Goal: Task Accomplishment & Management: Use online tool/utility

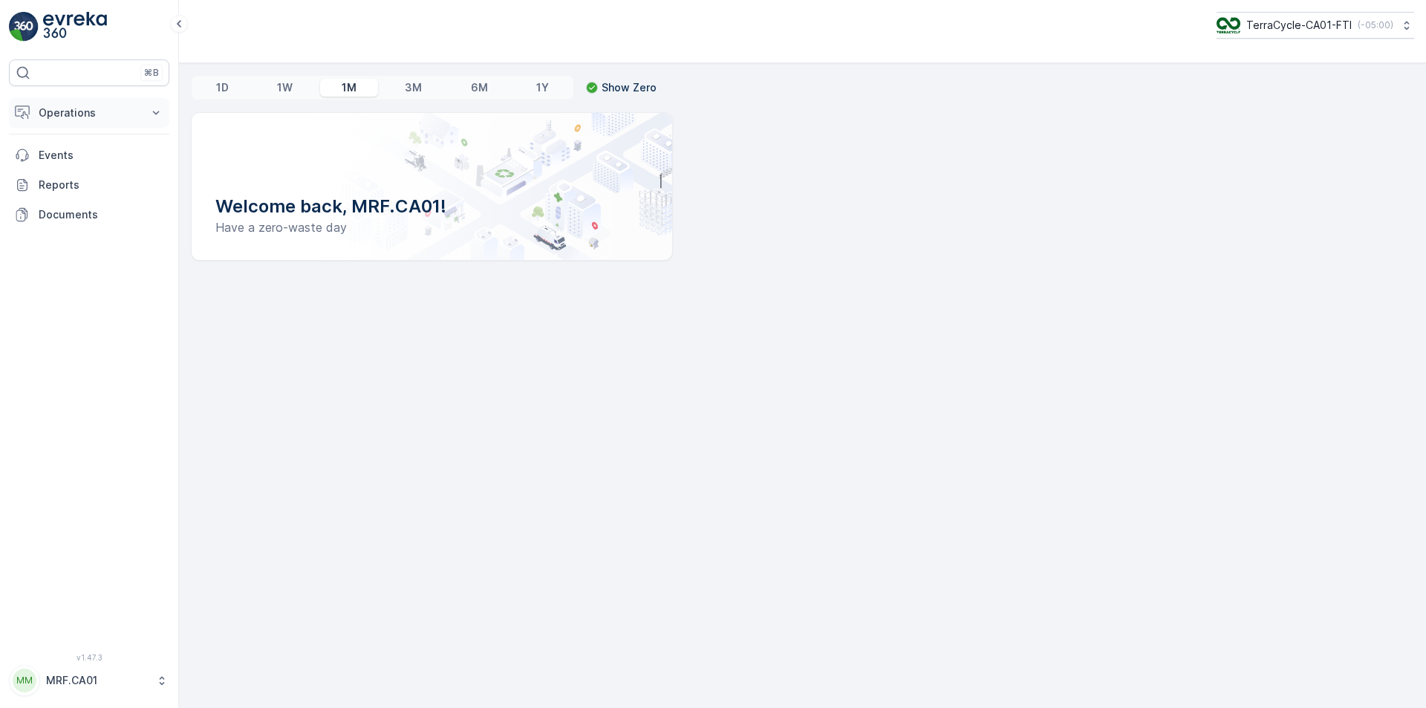
click at [86, 112] on p "Operations" at bounding box center [89, 112] width 101 height 15
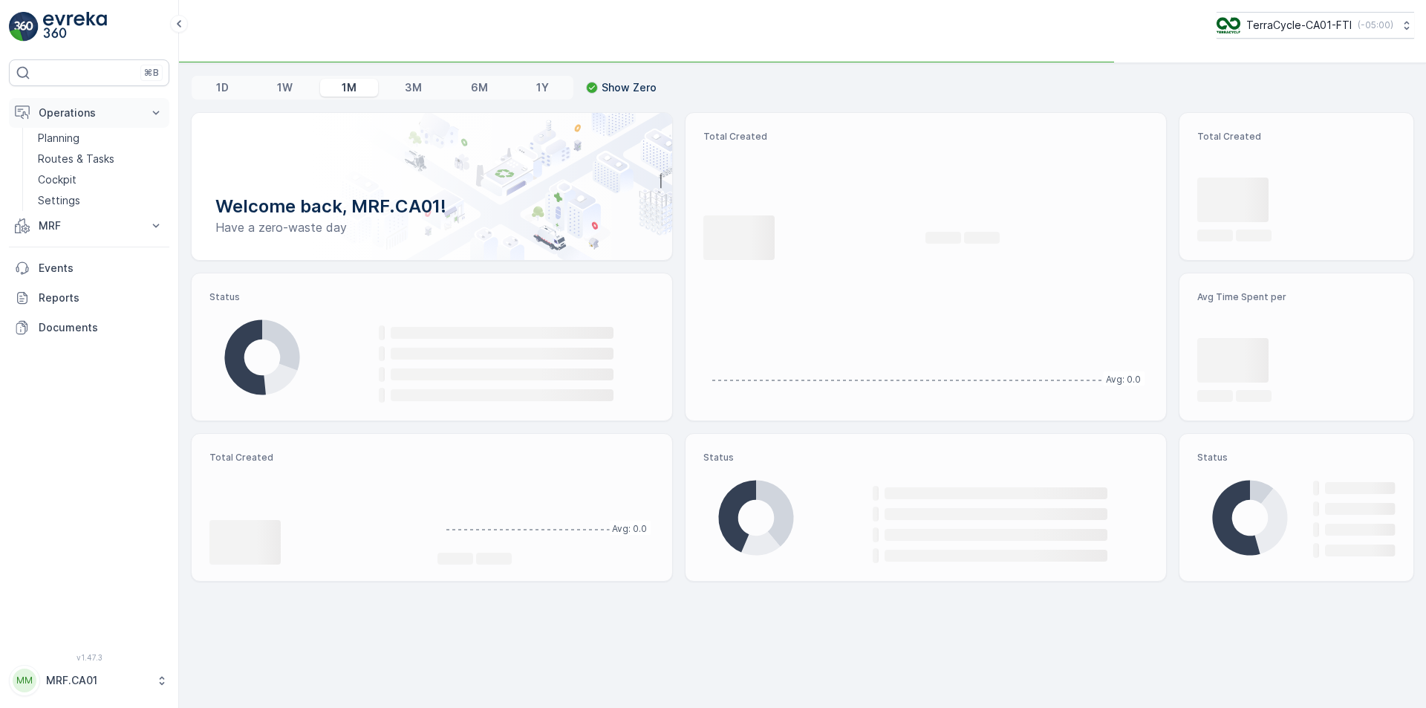
click at [74, 114] on p "Operations" at bounding box center [89, 112] width 101 height 15
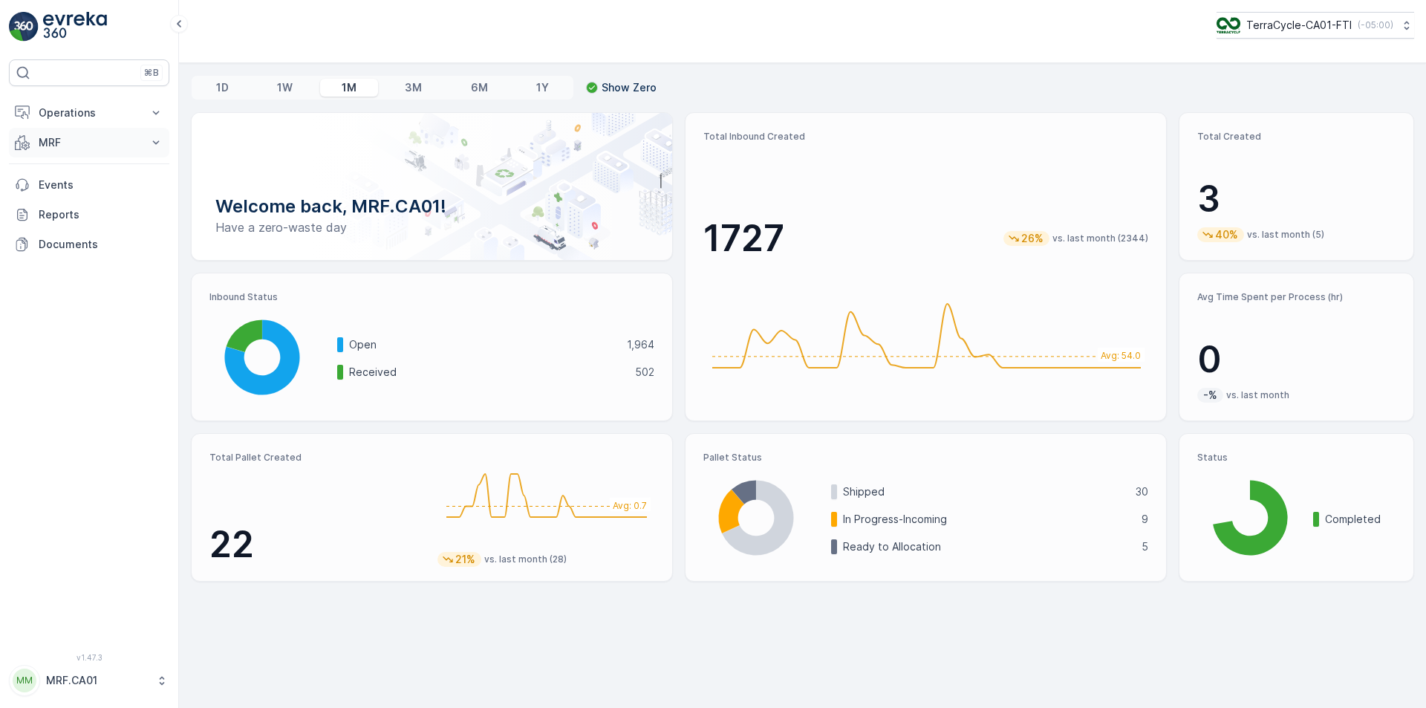
click at [79, 137] on p "MRF" at bounding box center [89, 142] width 101 height 15
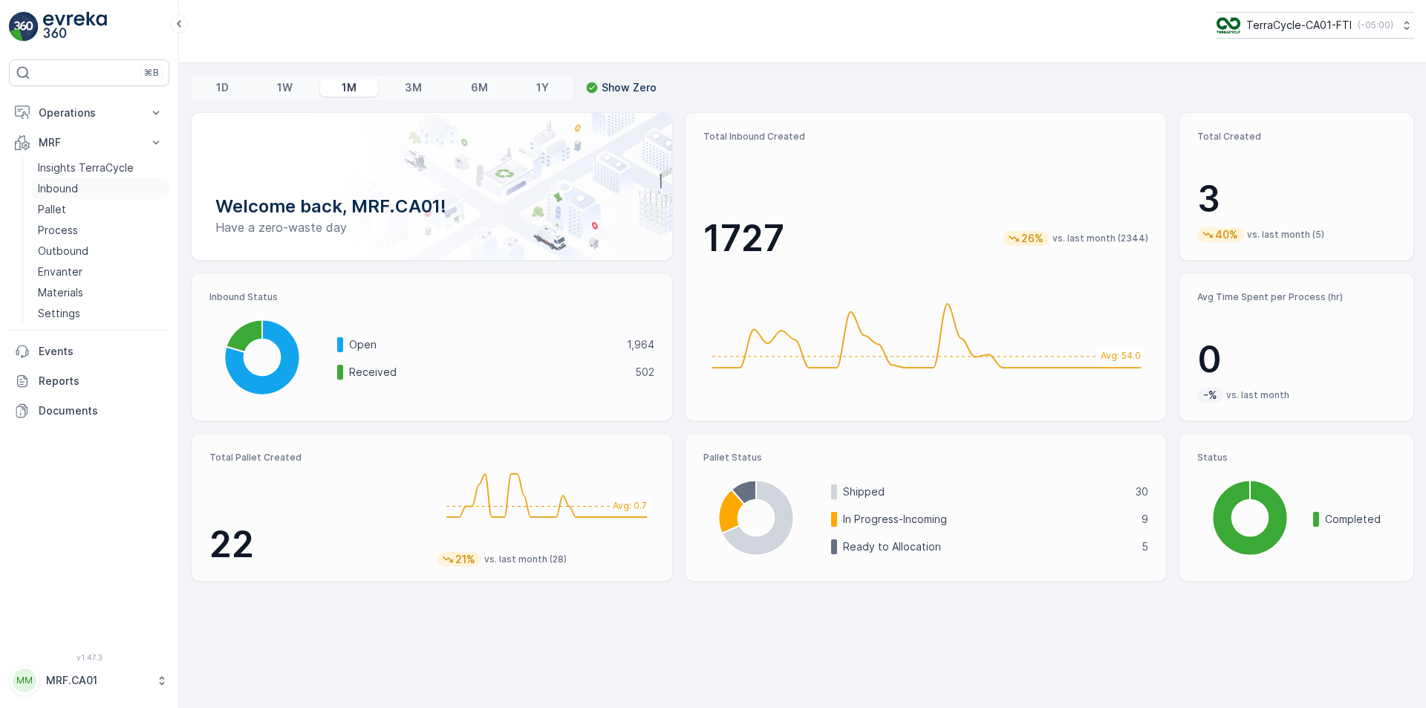
click at [74, 190] on p "Inbound" at bounding box center [58, 188] width 40 height 15
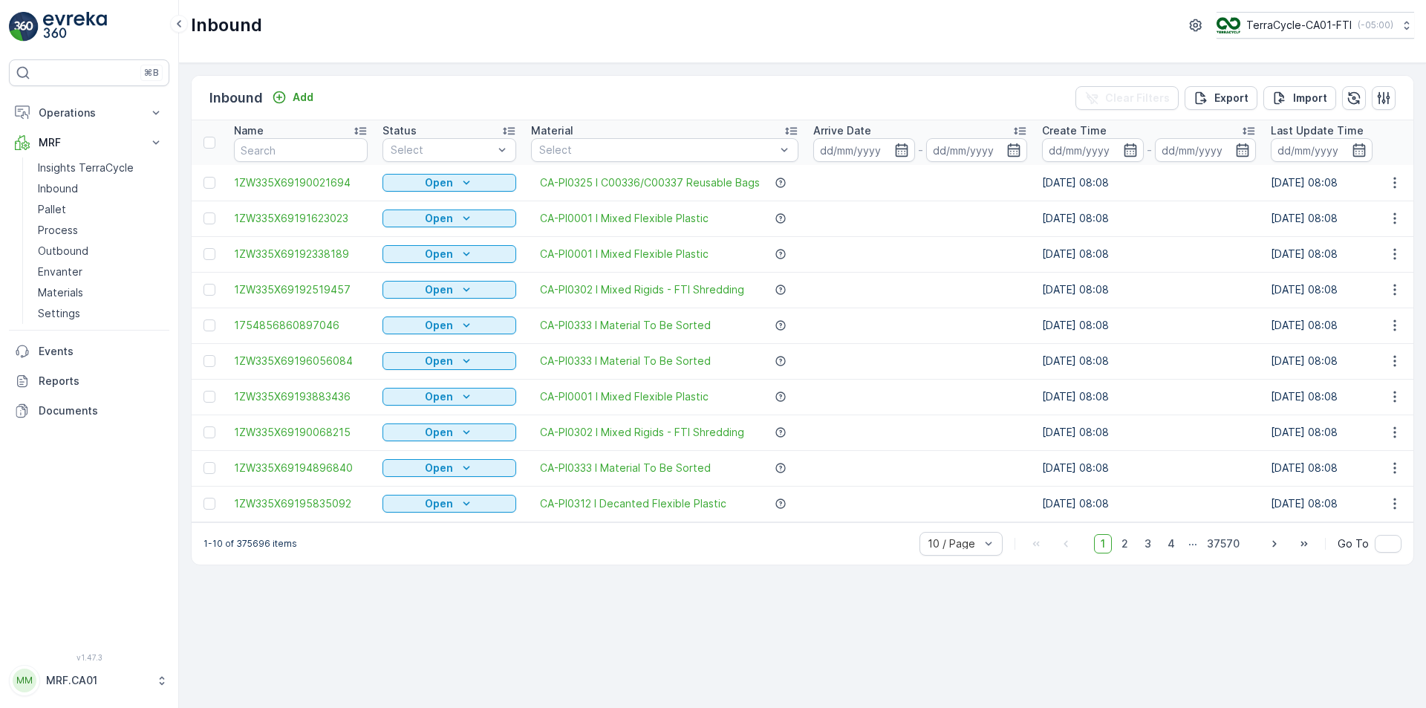
click at [32, 178] on link "Inbound" at bounding box center [100, 188] width 137 height 21
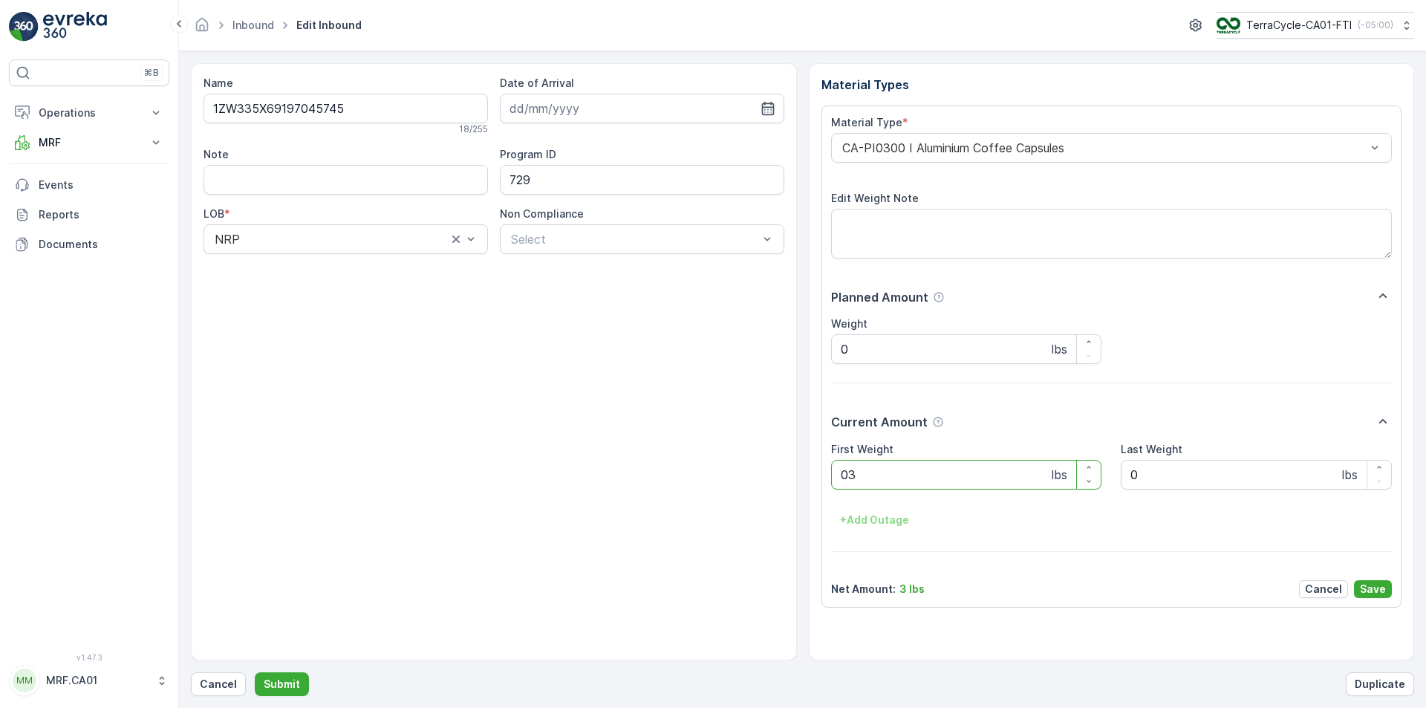
type Weight "038"
click at [255, 672] on button "Submit" at bounding box center [282, 684] width 54 height 24
type Weight "037"
click at [255, 672] on button "Submit" at bounding box center [282, 684] width 54 height 24
type Weight "035"
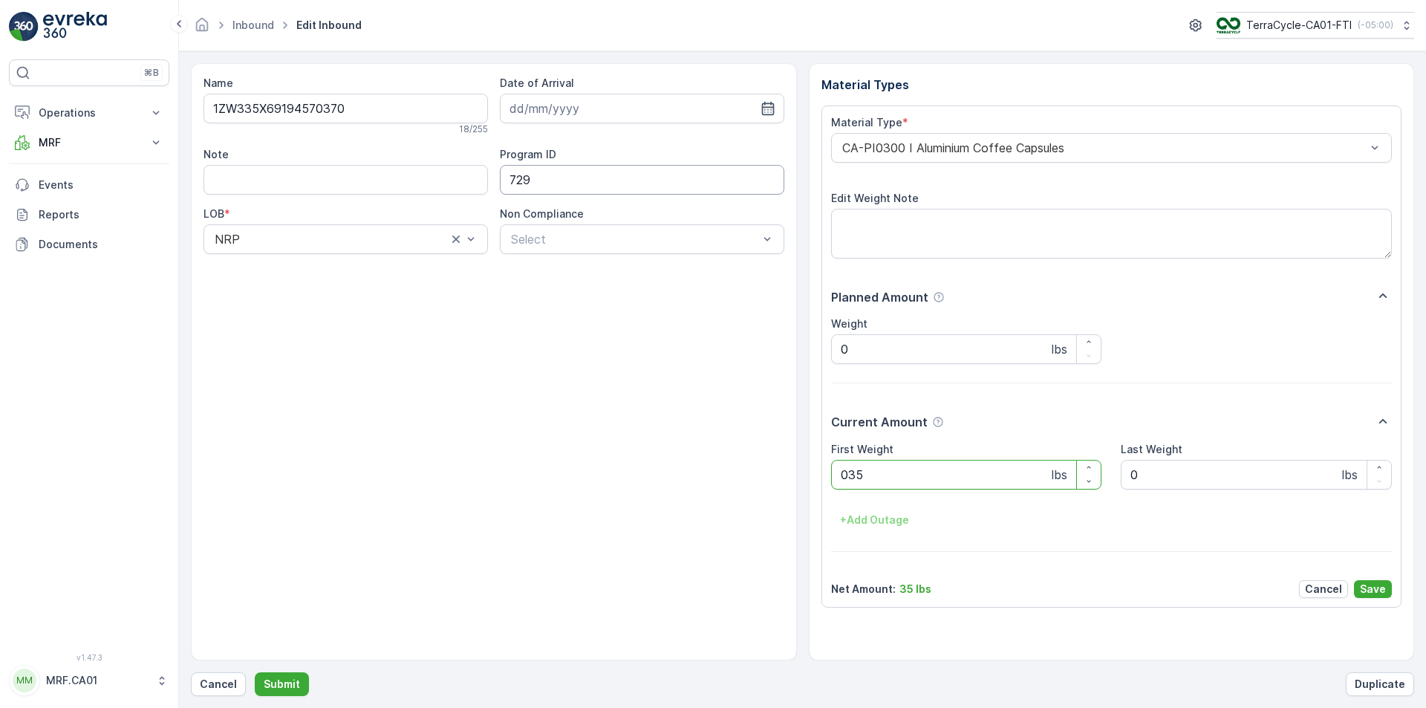
click at [255, 672] on button "Submit" at bounding box center [282, 684] width 54 height 24
type Weight "032"
click at [255, 672] on button "Submit" at bounding box center [282, 684] width 54 height 24
type Weight "038"
click at [255, 672] on button "Submit" at bounding box center [282, 684] width 54 height 24
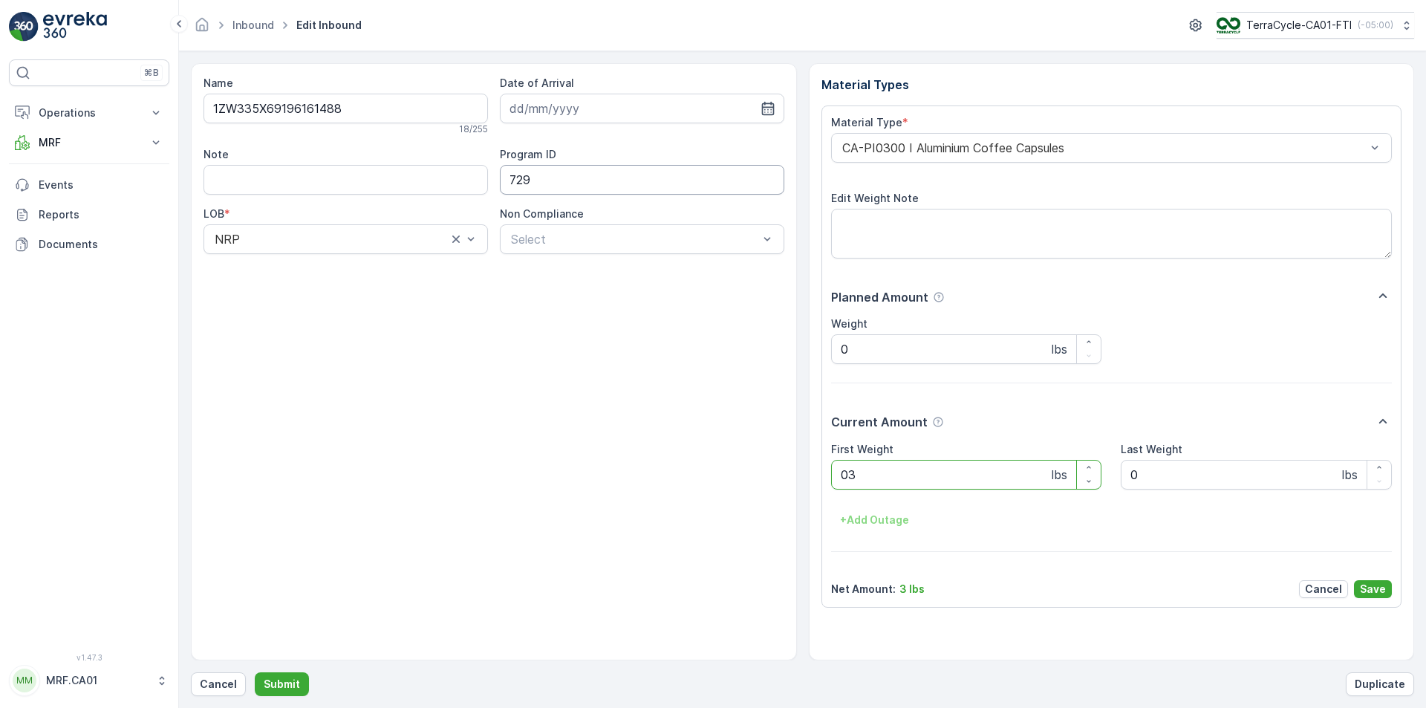
type Weight "031"
click at [255, 672] on button "Submit" at bounding box center [282, 684] width 54 height 24
type Weight "029"
click at [255, 672] on button "Submit" at bounding box center [282, 684] width 54 height 24
type Weight "024"
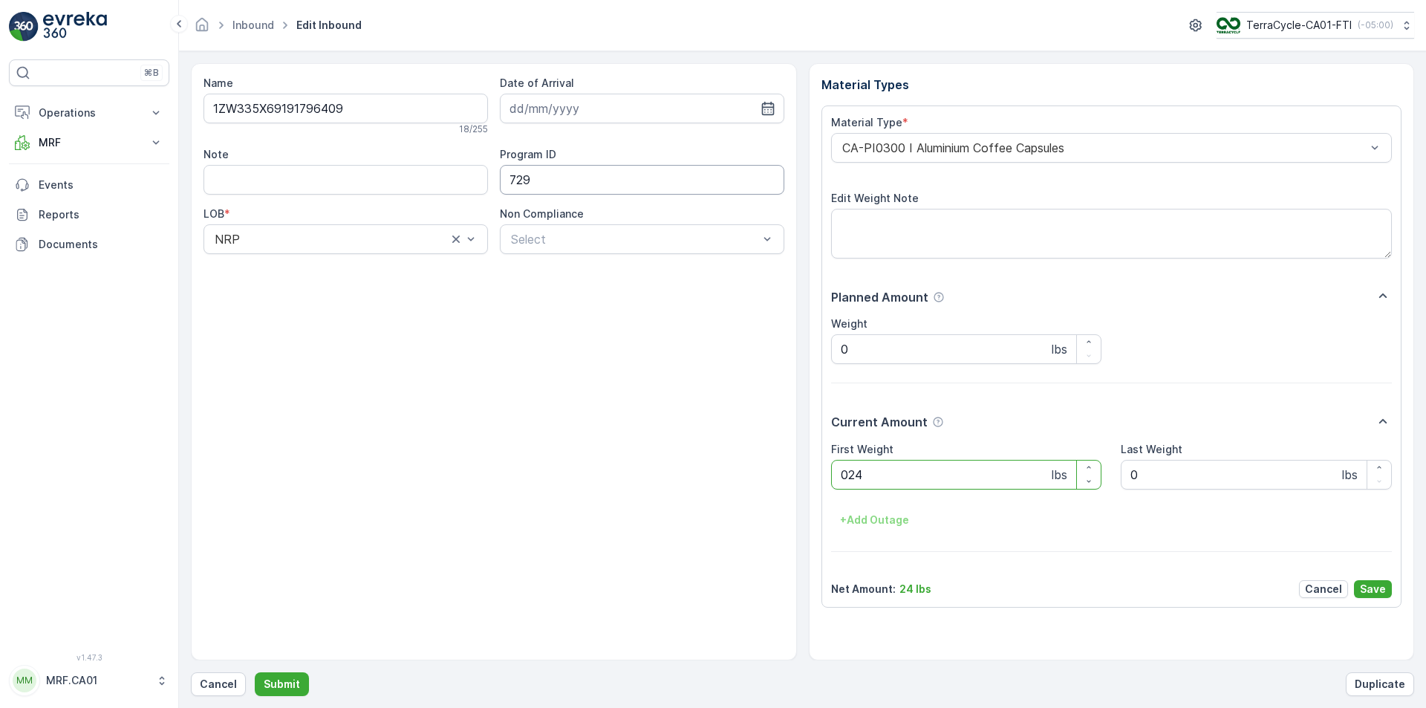
click at [255, 672] on button "Submit" at bounding box center [282, 684] width 54 height 24
type Weight "032"
click at [255, 672] on button "Submit" at bounding box center [282, 684] width 54 height 24
type Weight "032"
click at [255, 672] on button "Submit" at bounding box center [282, 684] width 54 height 24
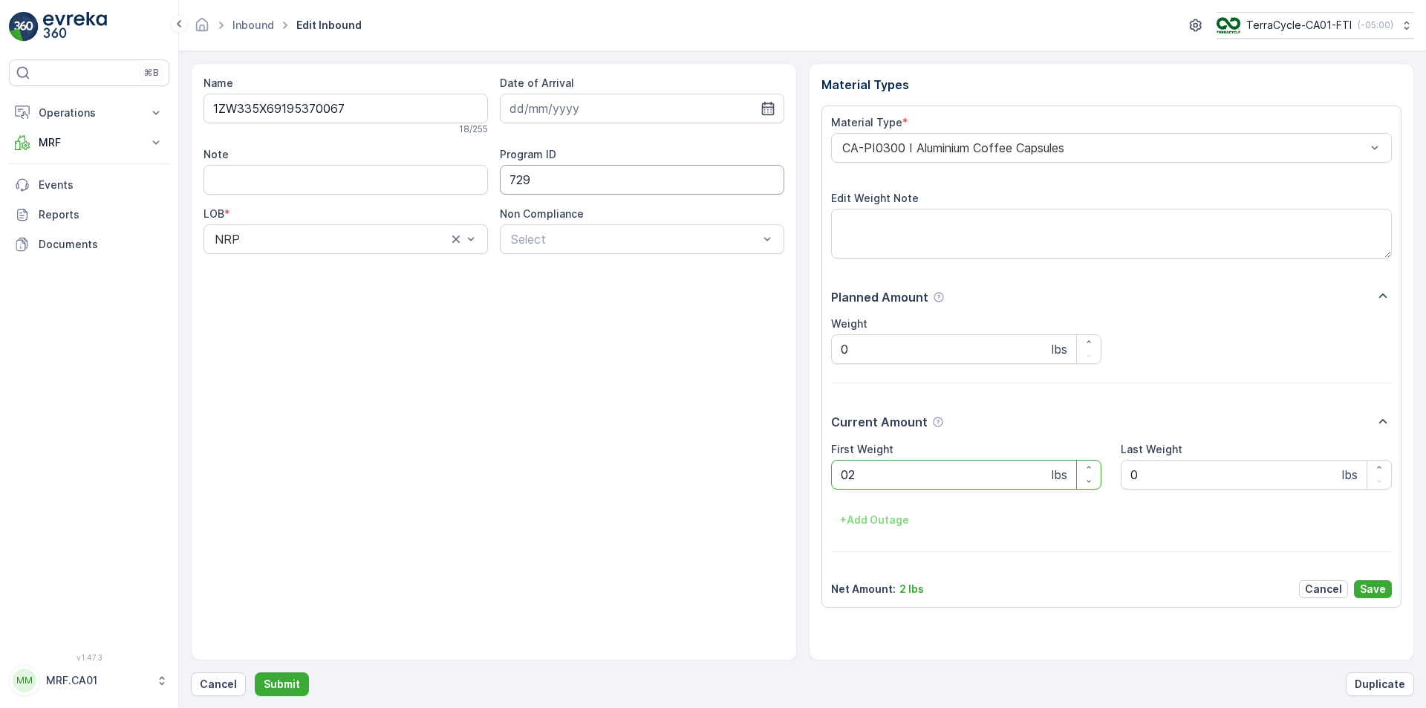
type Weight "028"
click at [255, 672] on button "Submit" at bounding box center [282, 684] width 54 height 24
type Weight "043"
click at [255, 672] on button "Submit" at bounding box center [282, 684] width 54 height 24
click at [908, 484] on Weight "0" at bounding box center [966, 475] width 271 height 30
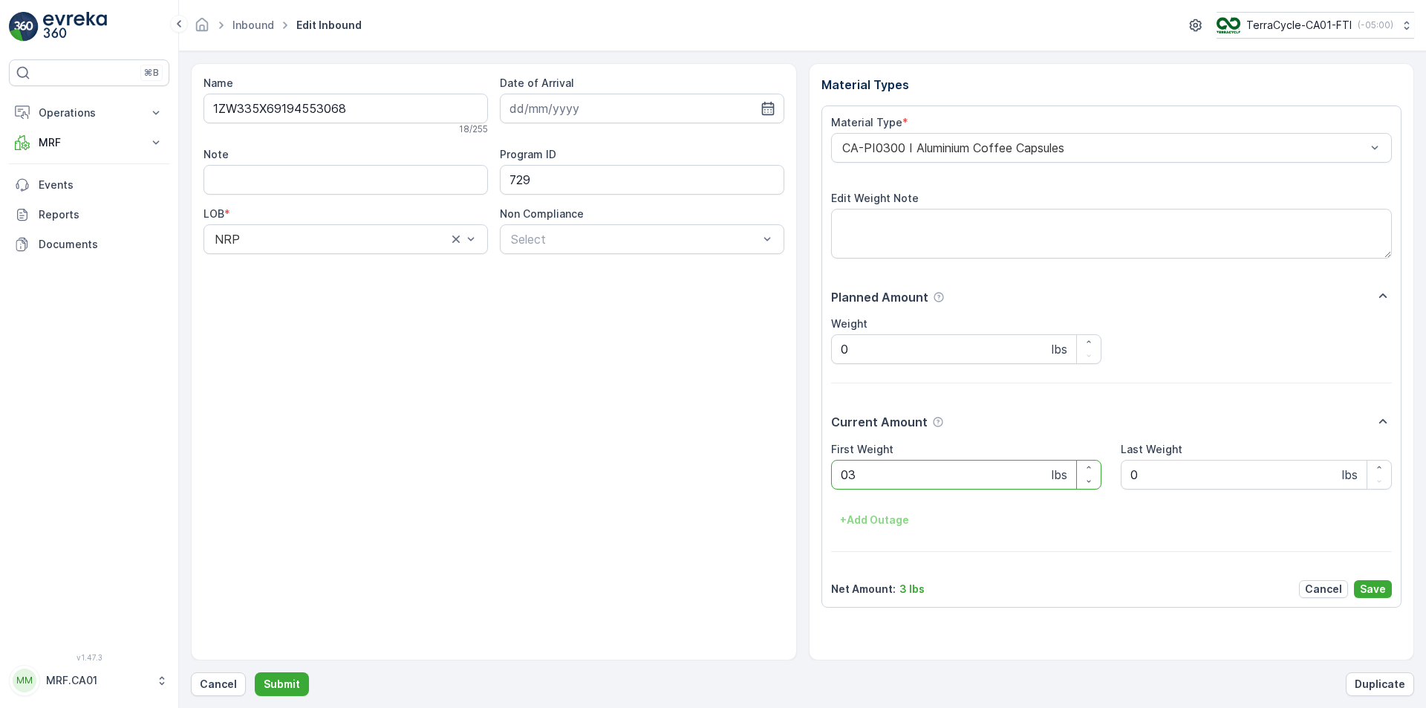
type Weight "036"
click at [255, 672] on button "Submit" at bounding box center [282, 684] width 54 height 24
type Weight "027"
click at [255, 672] on button "Submit" at bounding box center [282, 684] width 54 height 24
type Weight "035"
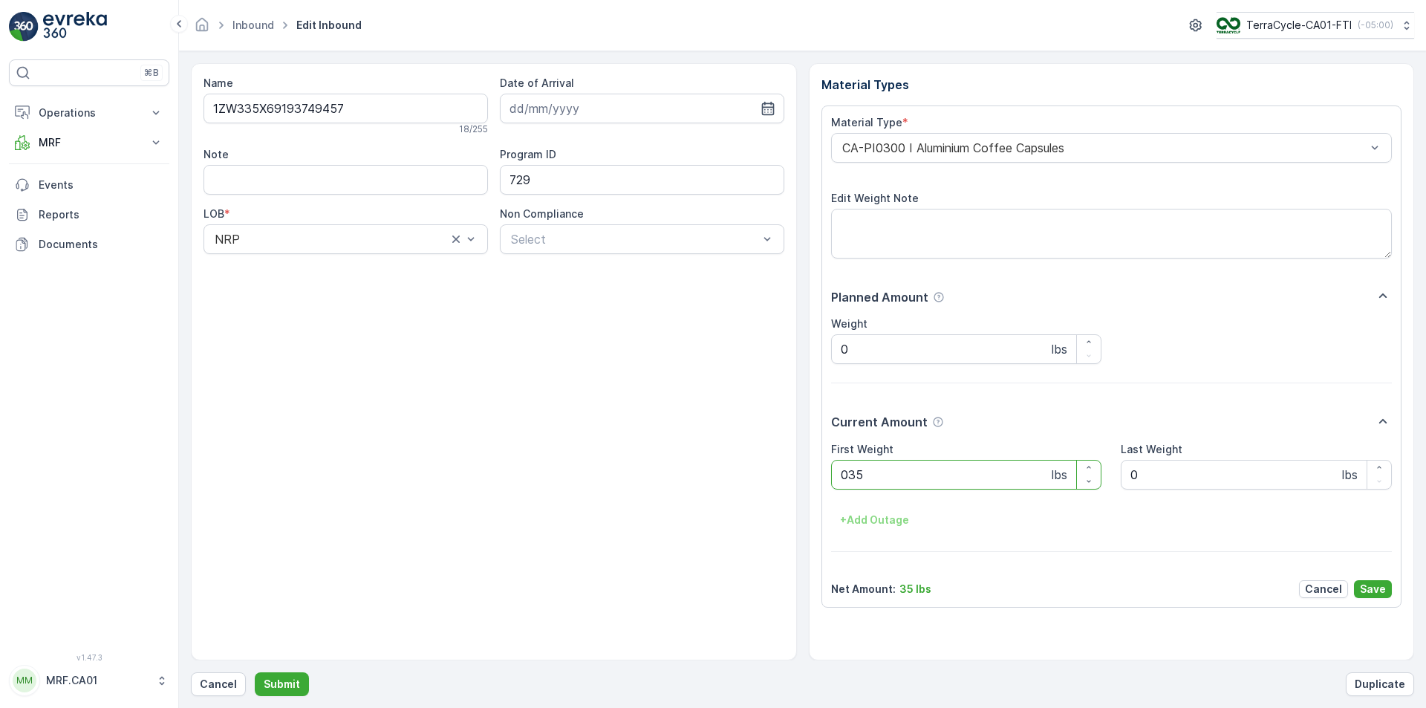
click at [255, 672] on button "Submit" at bounding box center [282, 684] width 54 height 24
type Weight "031"
click at [255, 672] on button "Submit" at bounding box center [282, 684] width 54 height 24
type Weight "037"
click at [255, 672] on button "Submit" at bounding box center [282, 684] width 54 height 24
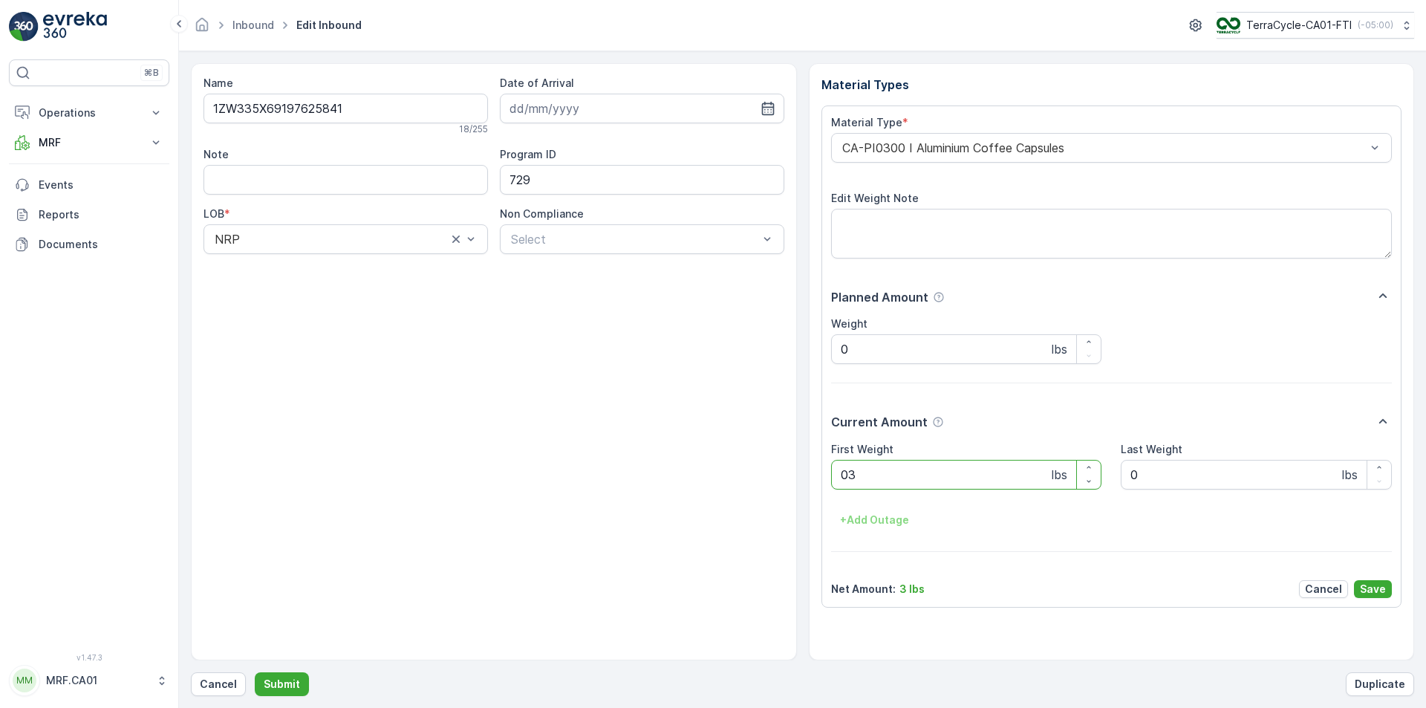
type Weight "037"
click at [255, 672] on button "Submit" at bounding box center [282, 684] width 54 height 24
click at [1077, 143] on div at bounding box center [1104, 147] width 527 height 13
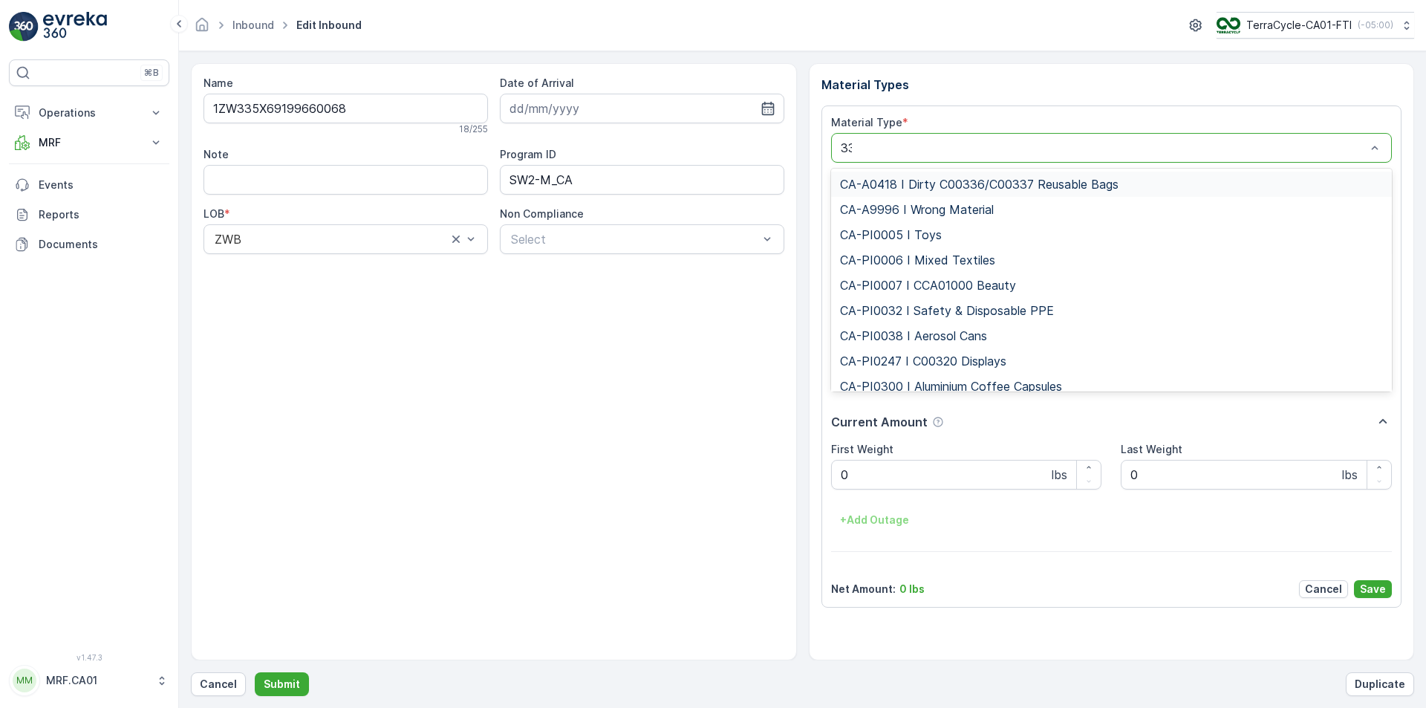
type input "333"
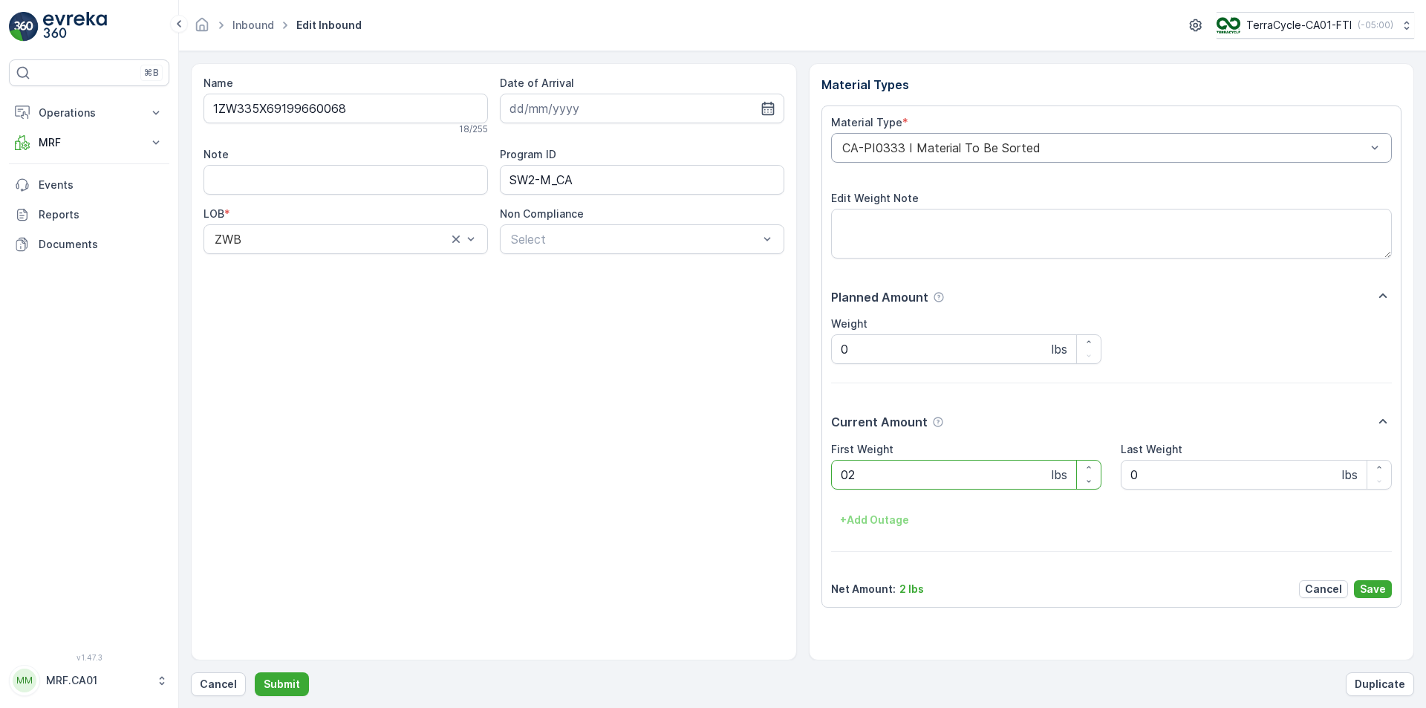
type Weight "028"
click at [255, 672] on button "Submit" at bounding box center [282, 684] width 54 height 24
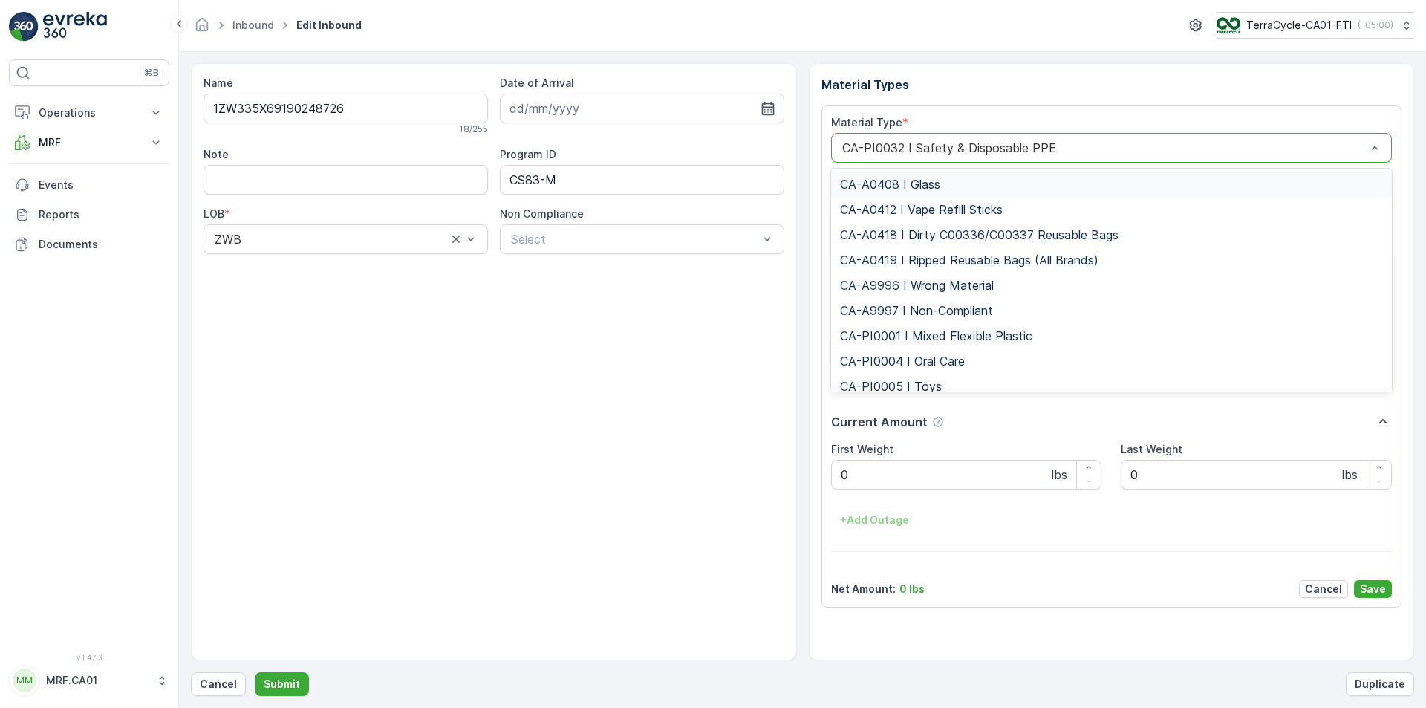
click at [1077, 143] on div at bounding box center [1104, 147] width 527 height 13
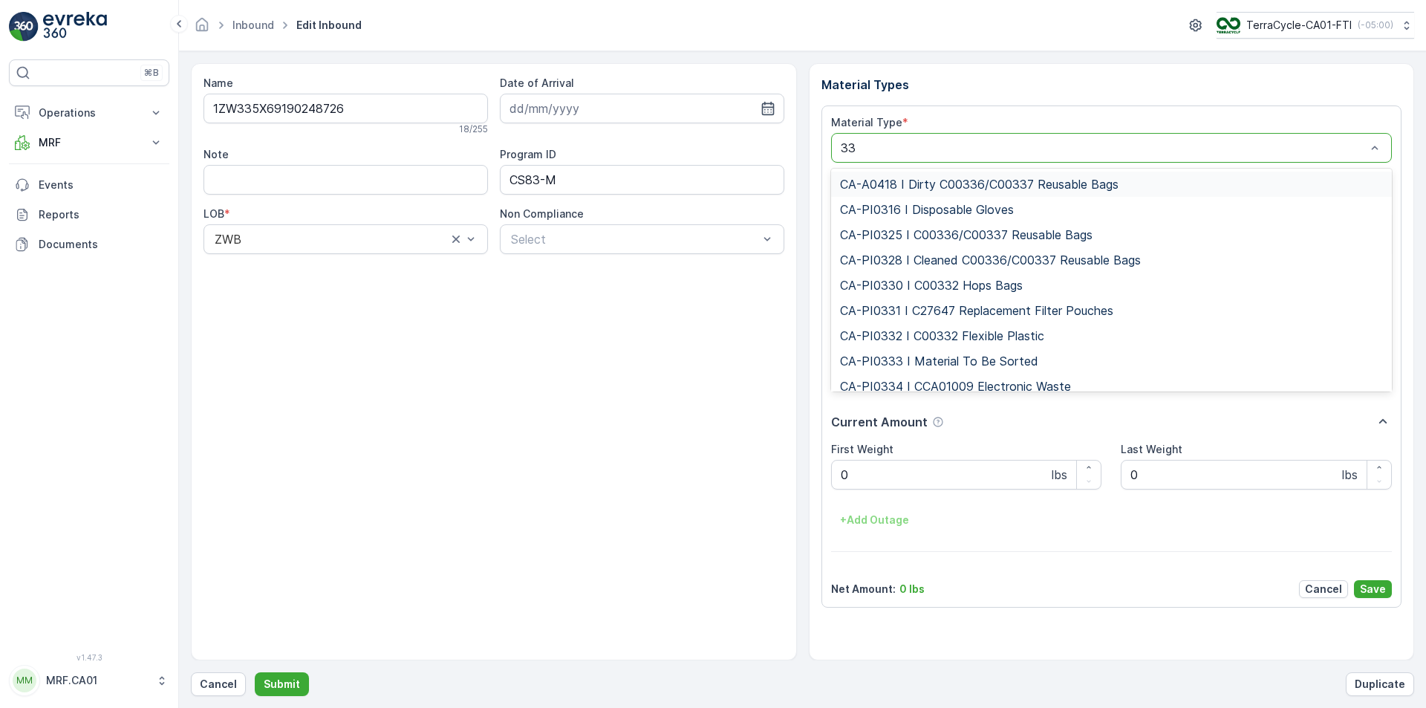
type input "333"
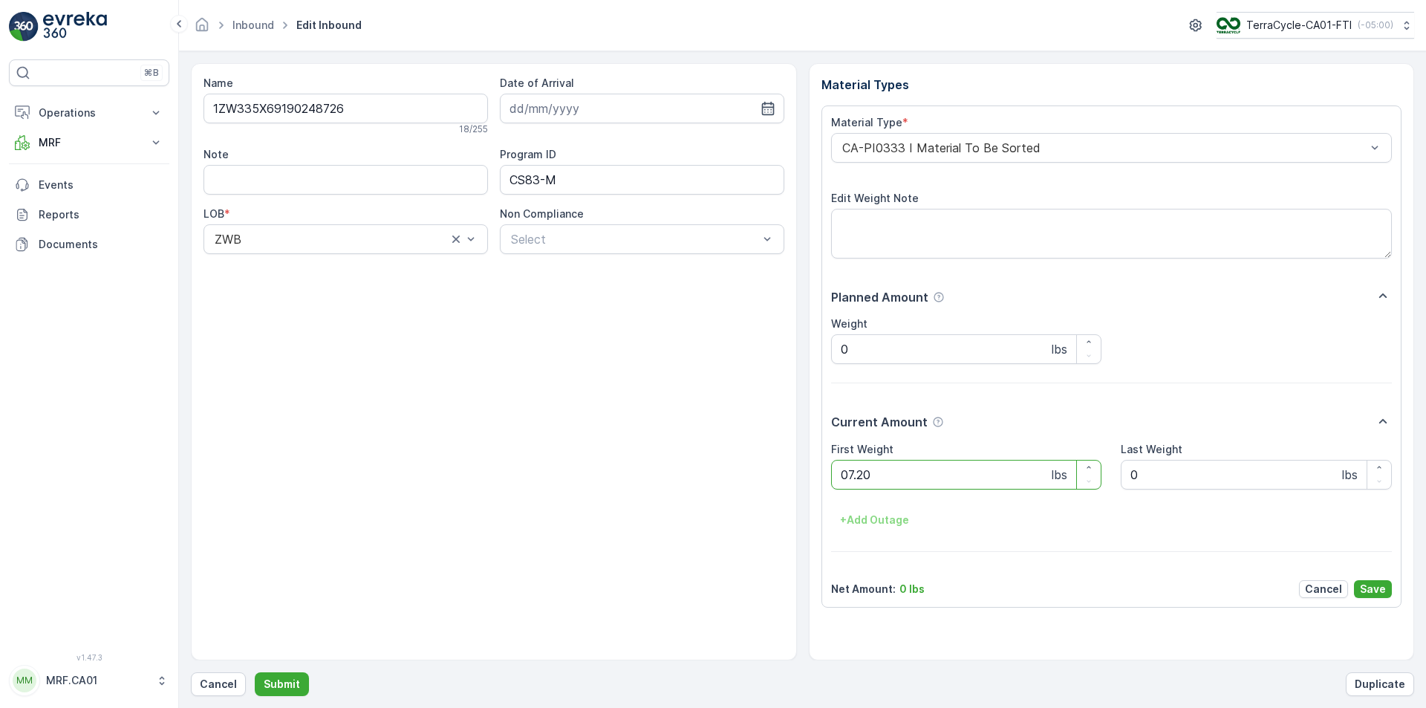
click at [255, 672] on button "Submit" at bounding box center [282, 684] width 54 height 24
type Weight "032"
click at [255, 672] on button "Submit" at bounding box center [282, 684] width 54 height 24
type Weight "038"
click at [255, 672] on button "Submit" at bounding box center [282, 684] width 54 height 24
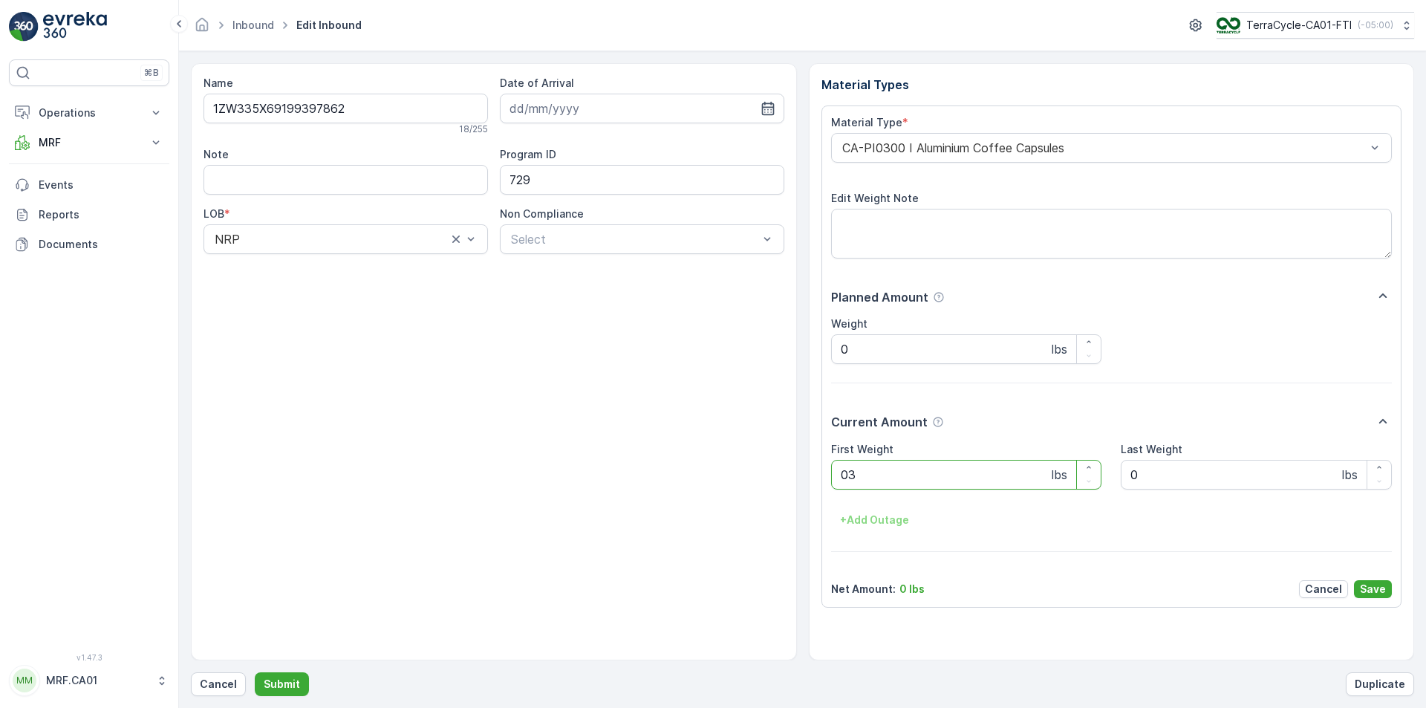
type Weight "034"
click at [255, 672] on button "Submit" at bounding box center [282, 684] width 54 height 24
type Weight "025"
click at [255, 672] on button "Submit" at bounding box center [282, 684] width 54 height 24
type Weight "028"
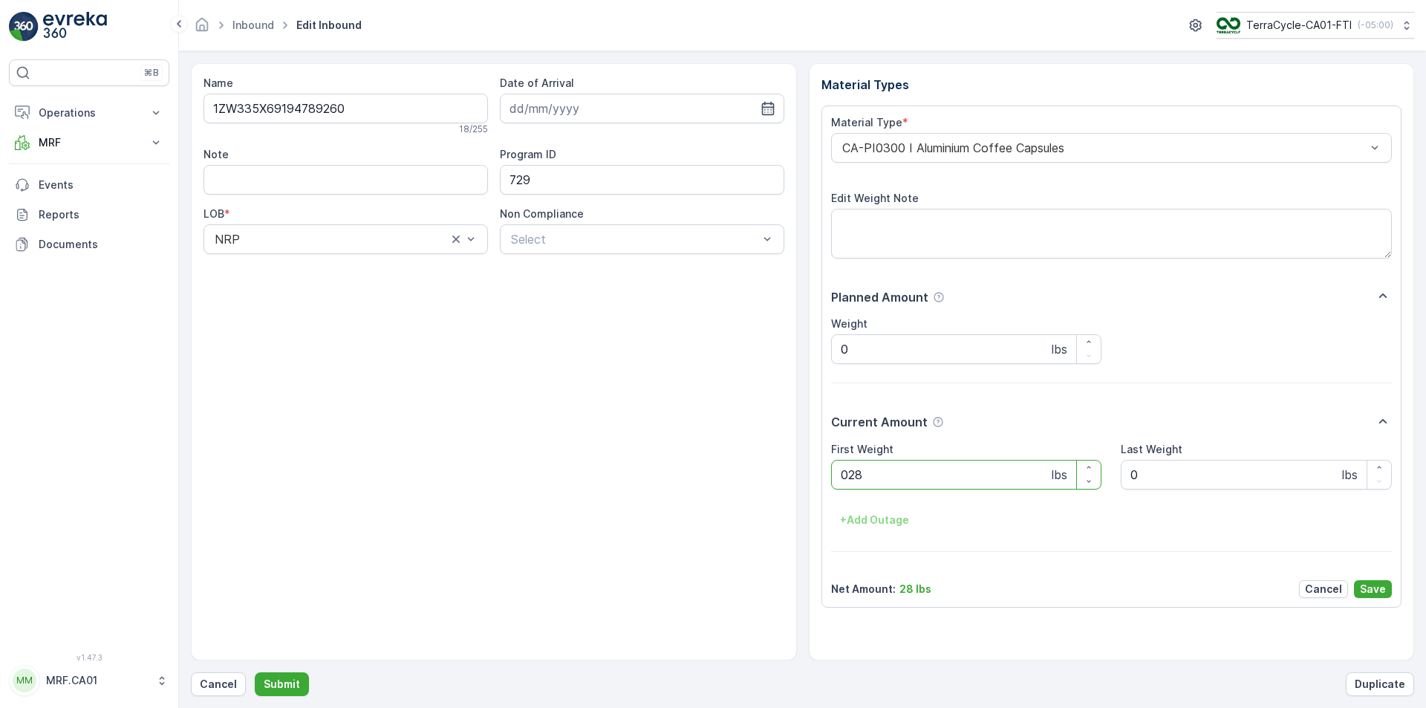
click at [255, 672] on button "Submit" at bounding box center [282, 684] width 54 height 24
type Weight "035"
click at [255, 672] on button "Submit" at bounding box center [282, 684] width 54 height 24
type Weight "025"
click at [255, 672] on button "Submit" at bounding box center [282, 684] width 54 height 24
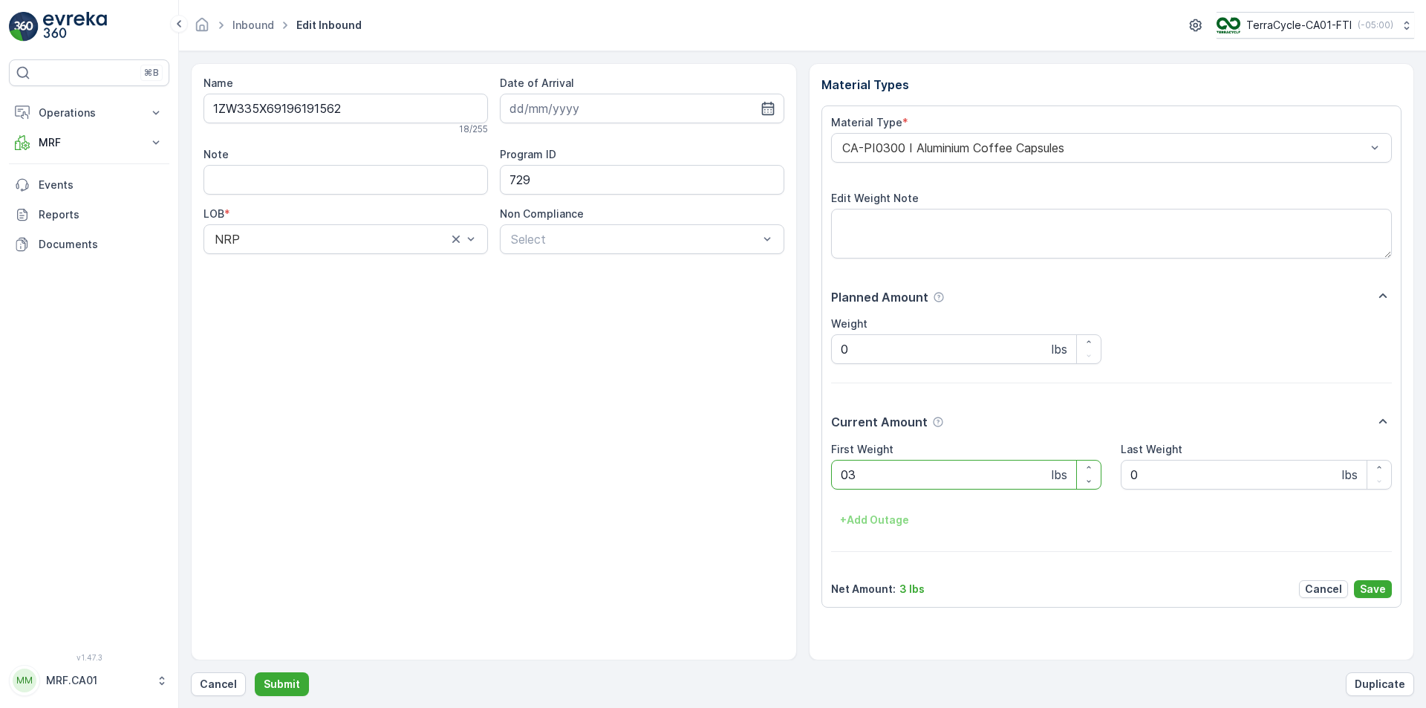
type Weight "035"
click at [255, 672] on button "Submit" at bounding box center [282, 684] width 54 height 24
type Weight "034"
click at [255, 672] on button "Submit" at bounding box center [282, 684] width 54 height 24
